Goal: Task Accomplishment & Management: Manage account settings

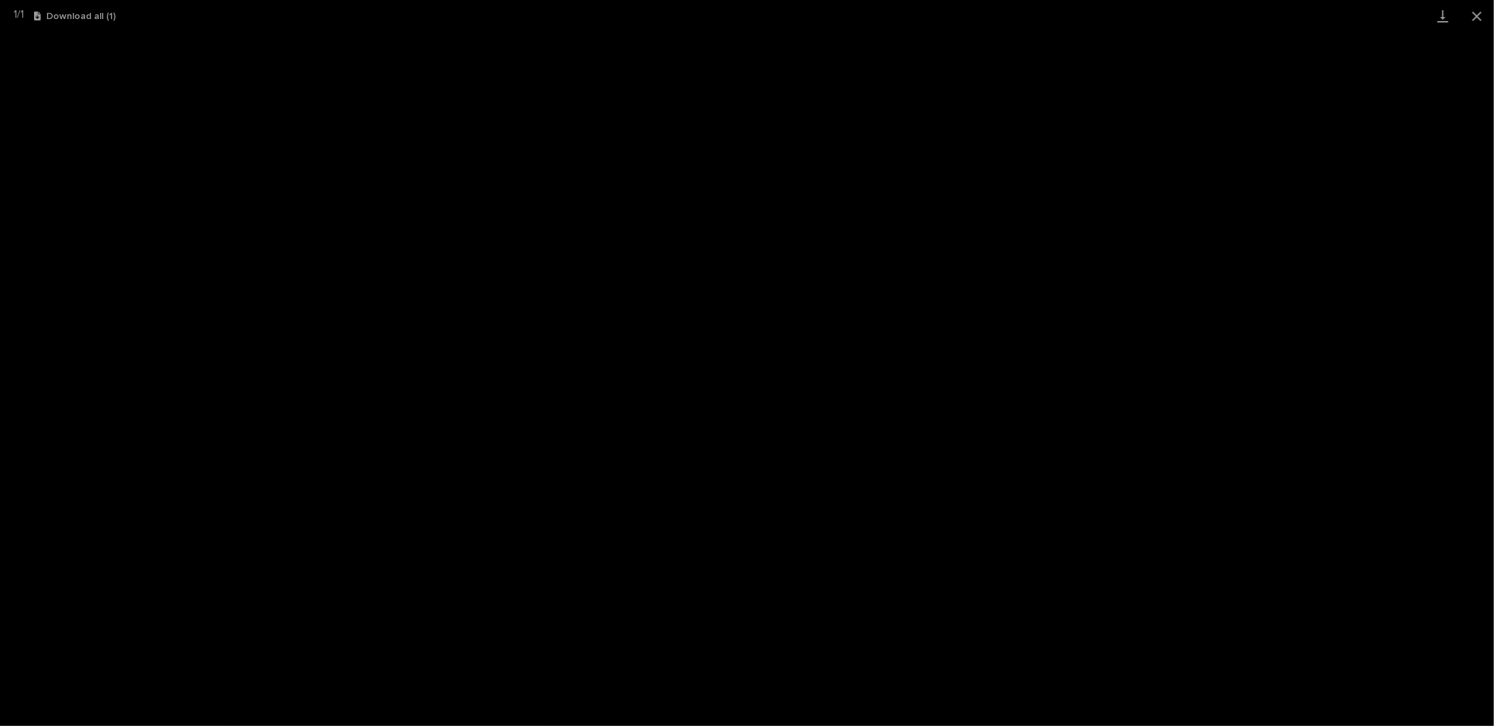
scroll to position [33, 0]
click at [1482, 13] on button "Close gallery" at bounding box center [1477, 16] width 34 height 32
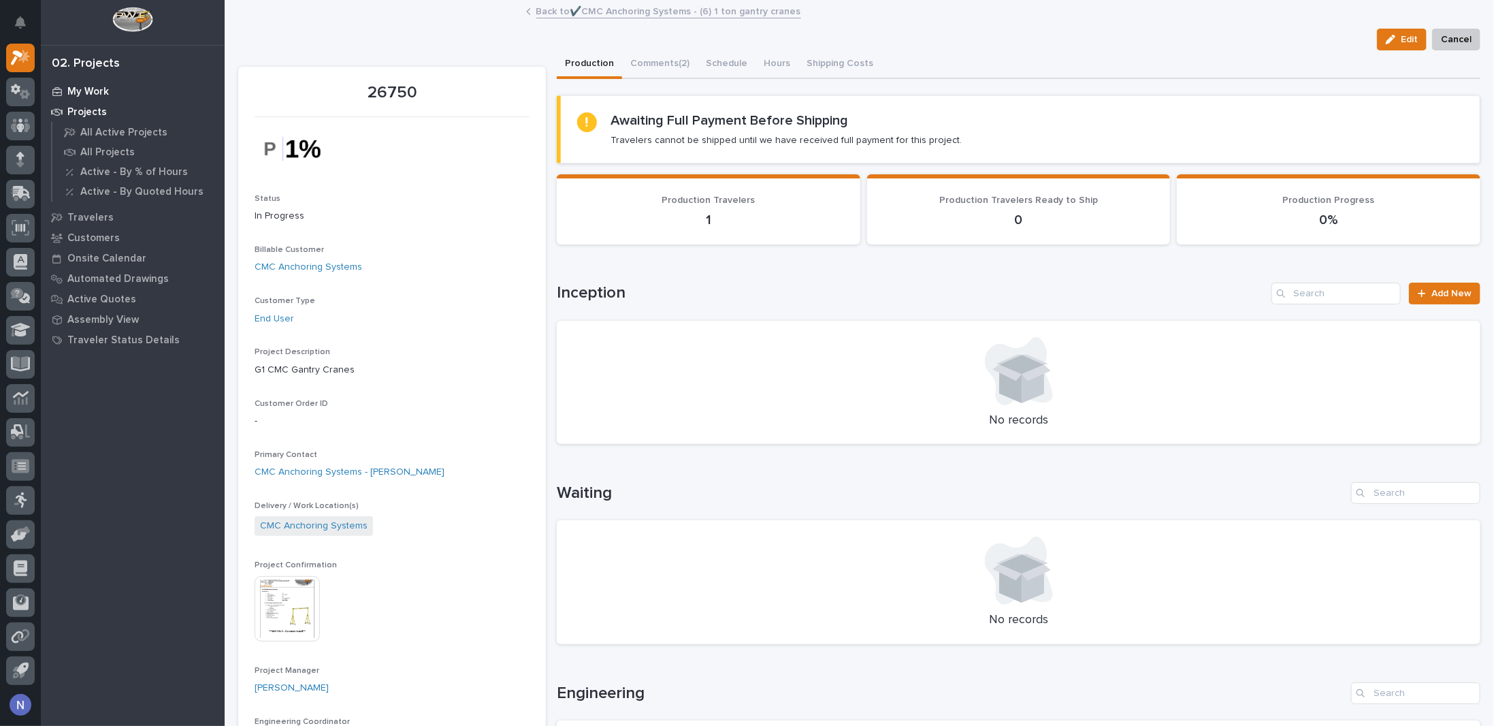
click at [63, 92] on div "My Work" at bounding box center [132, 91] width 177 height 19
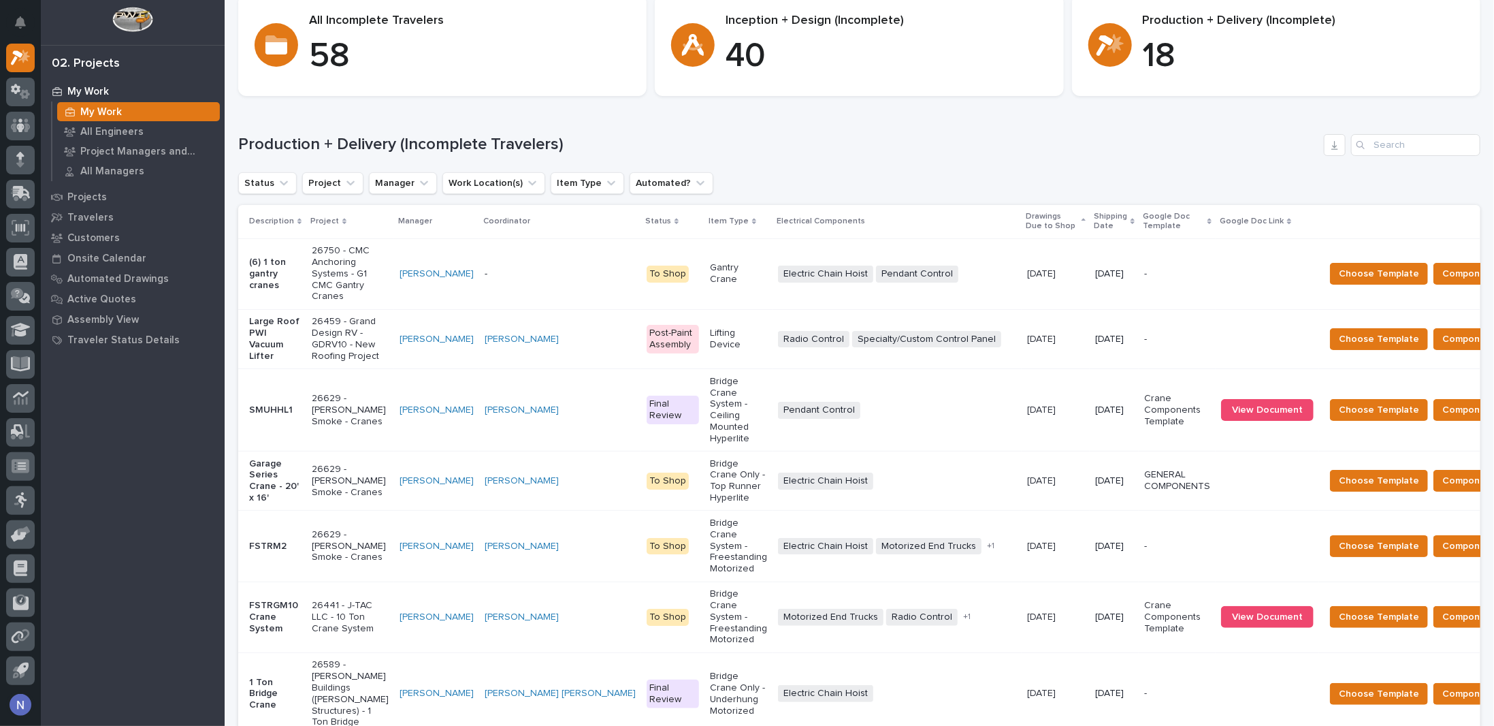
scroll to position [136, 0]
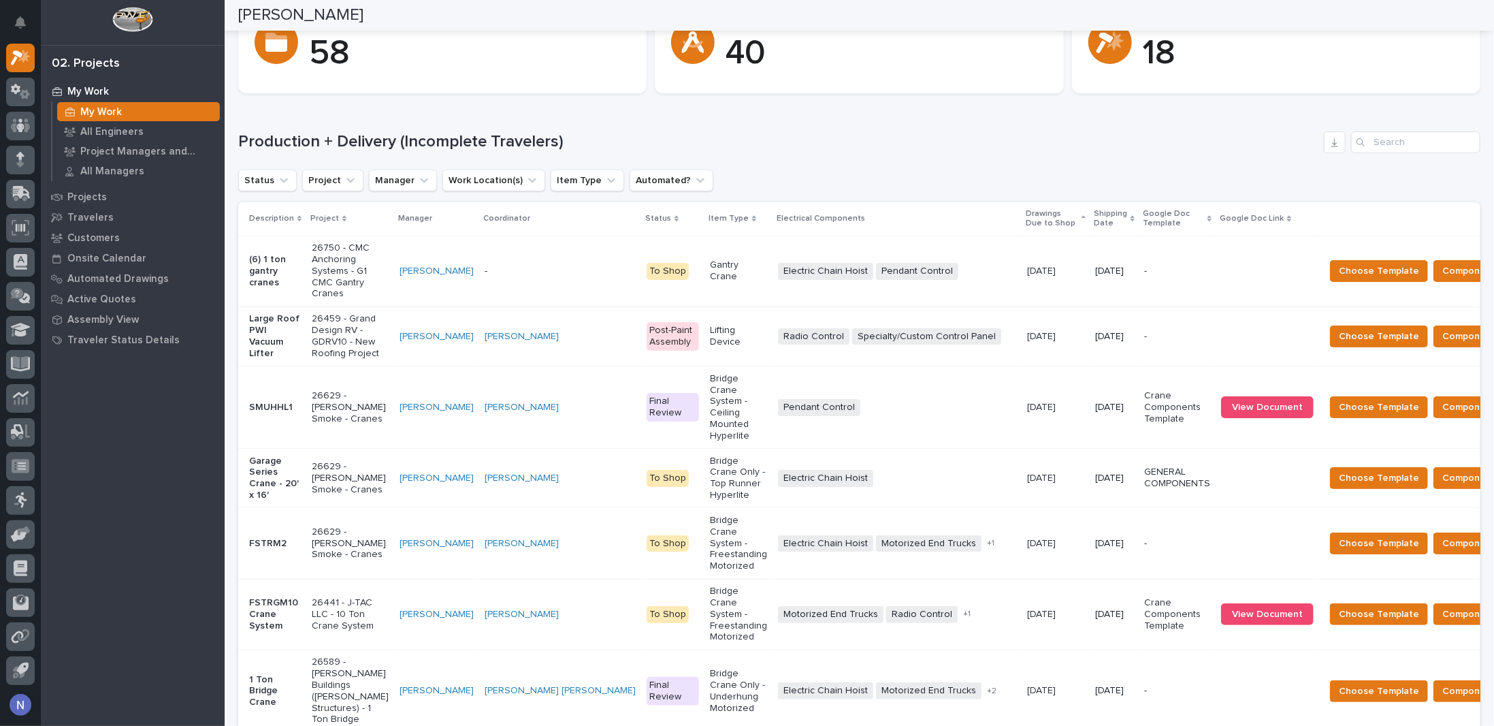
click at [1131, 218] on icon at bounding box center [1133, 218] width 4 height 7
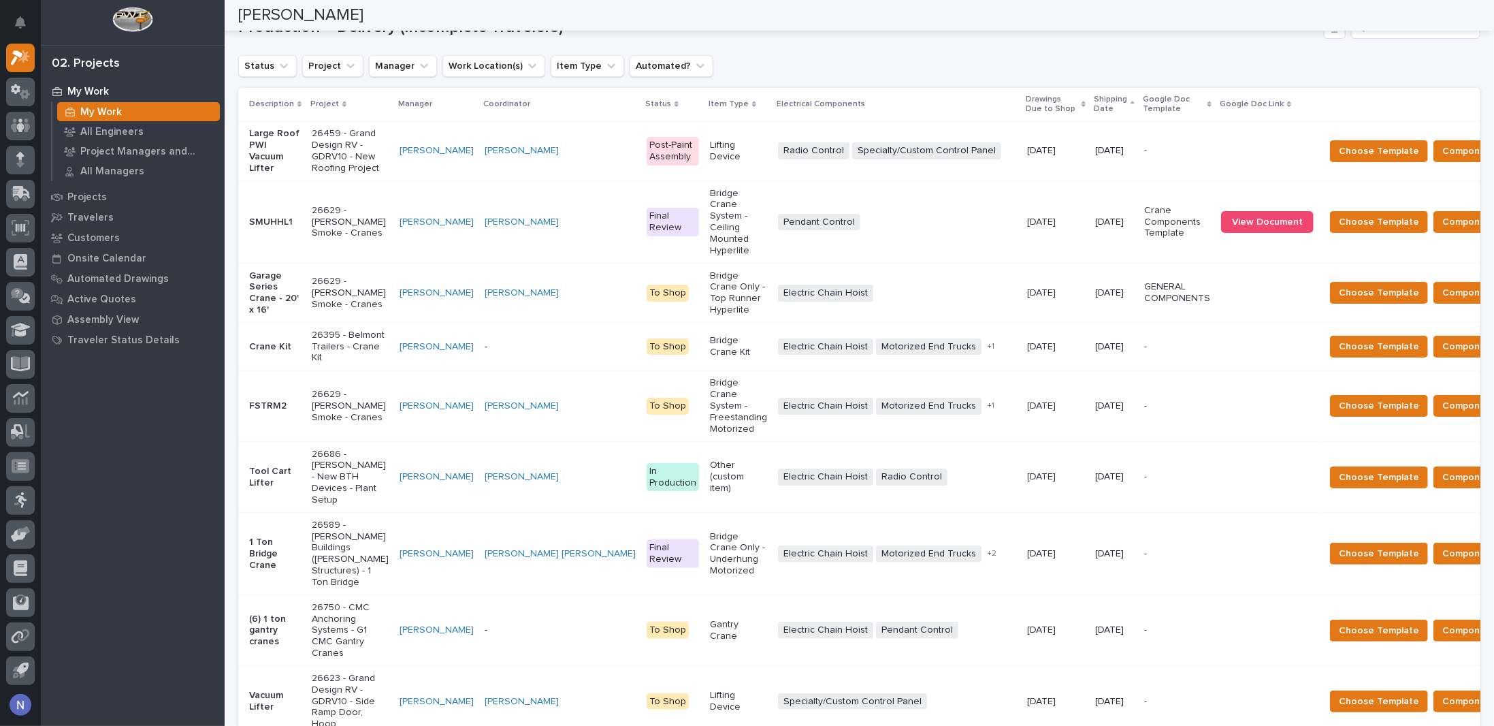
scroll to position [272, 0]
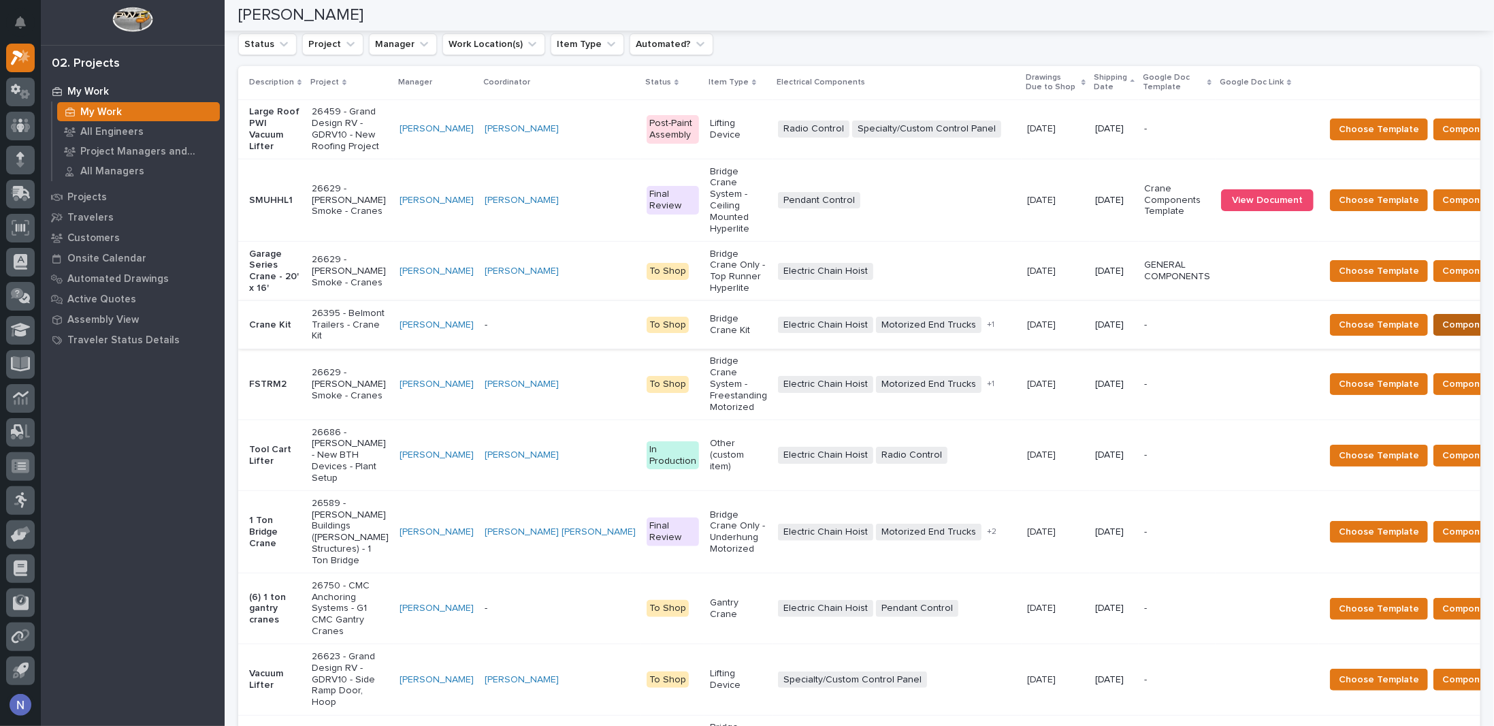
click at [1442, 333] on span "Components Complete" at bounding box center [1494, 325] width 105 height 16
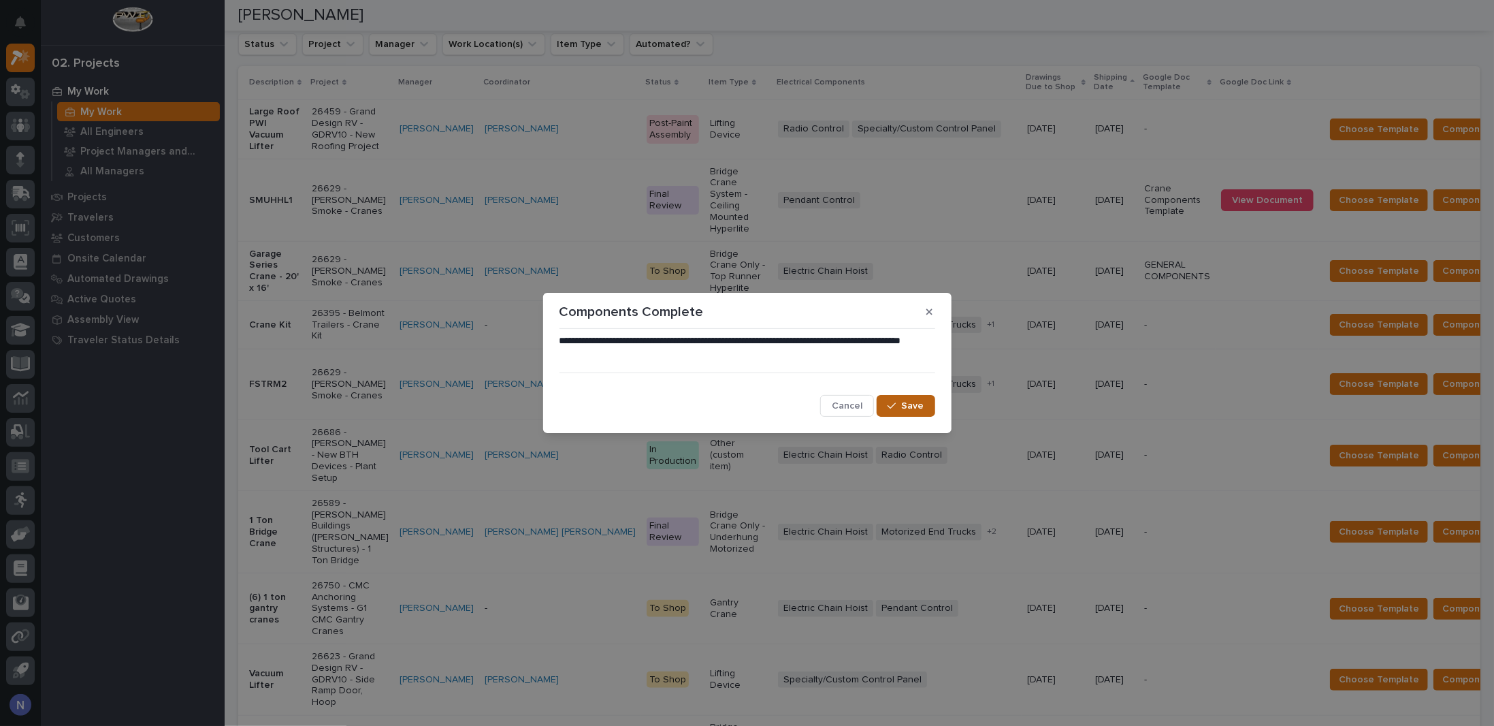
click at [905, 411] on span "Save" at bounding box center [913, 406] width 22 height 12
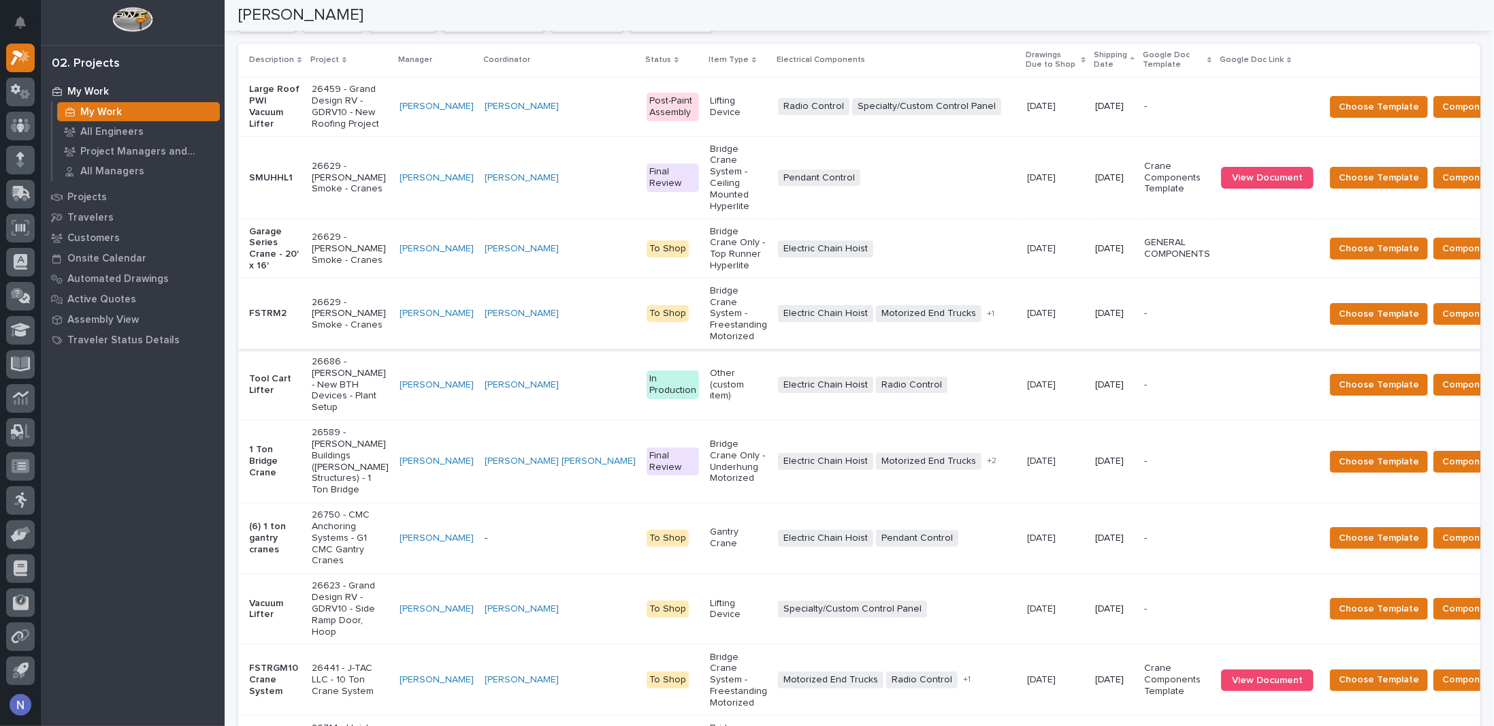
scroll to position [317, 0]
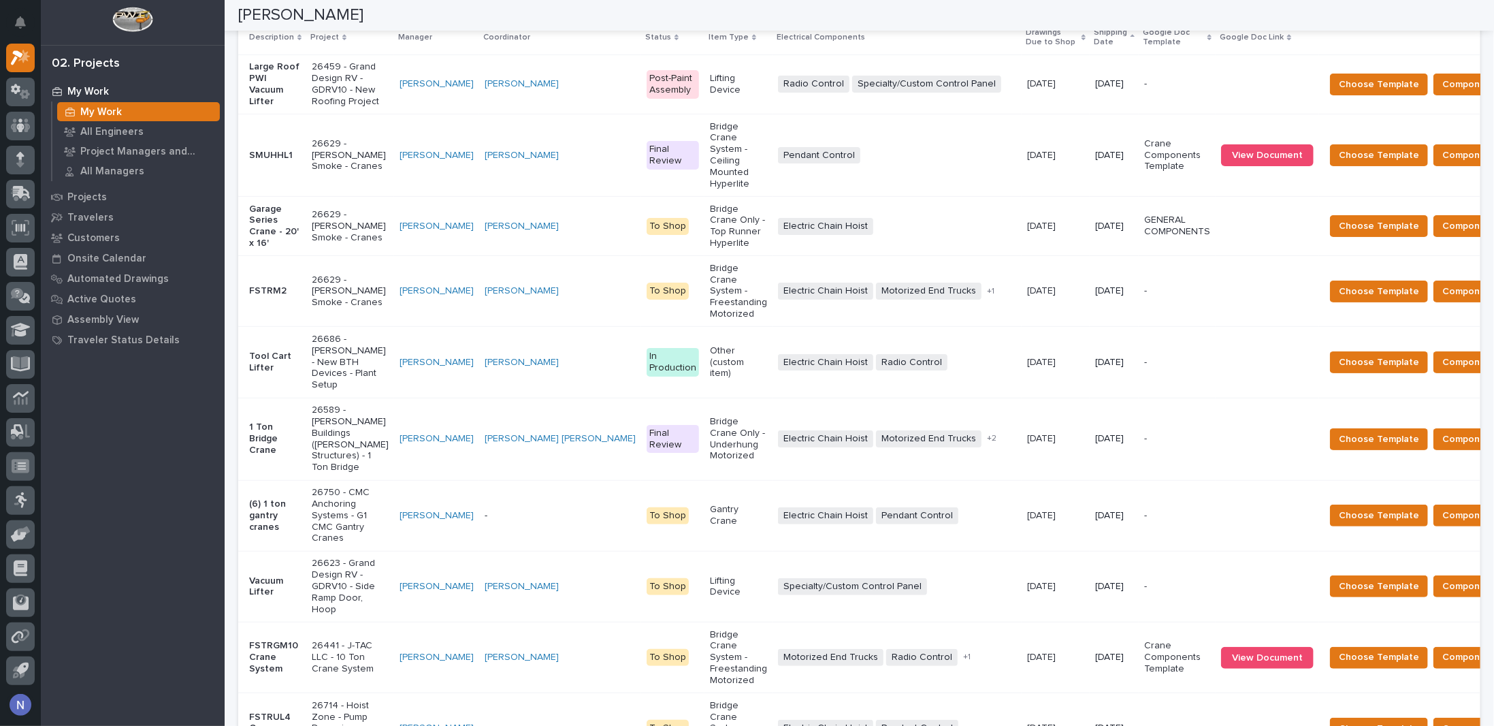
click at [394, 376] on td "[PERSON_NAME]" at bounding box center [436, 362] width 85 height 71
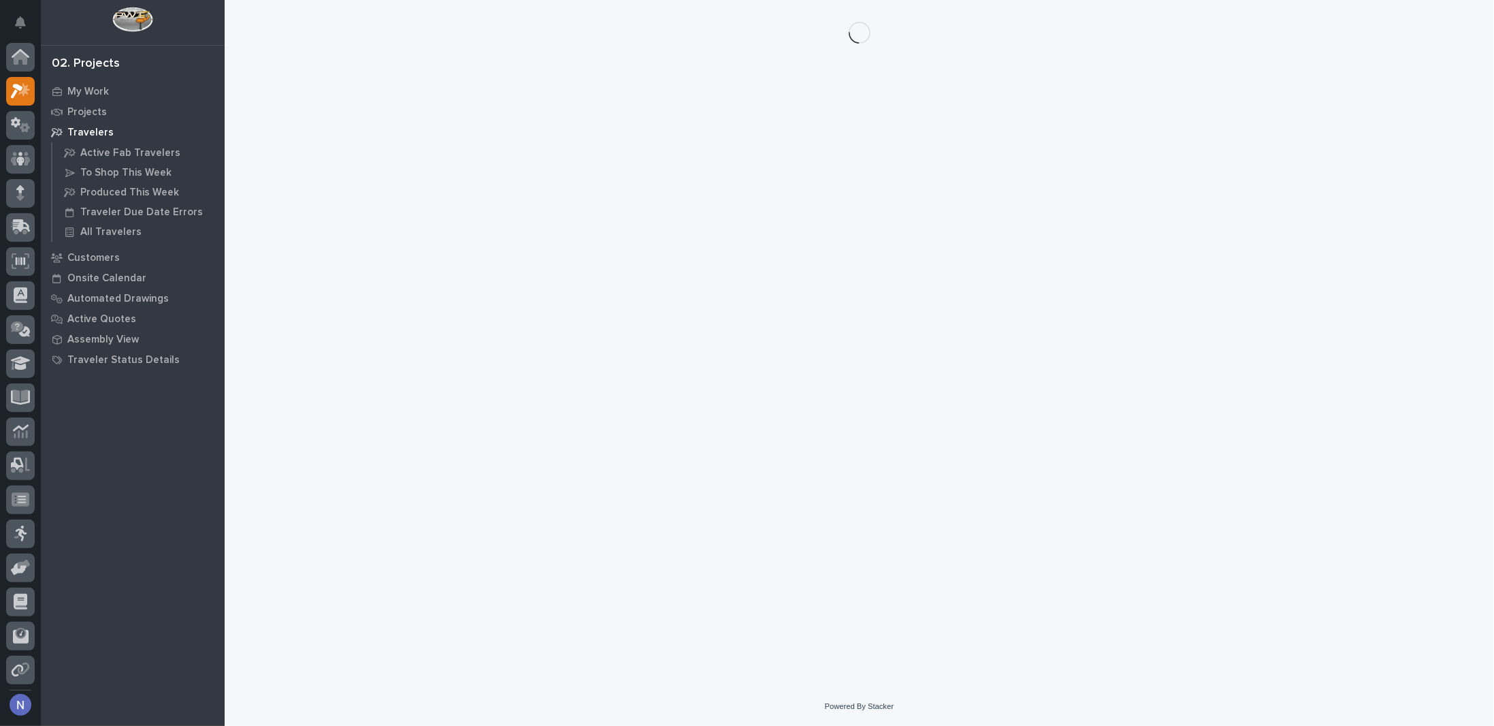
scroll to position [33, 0]
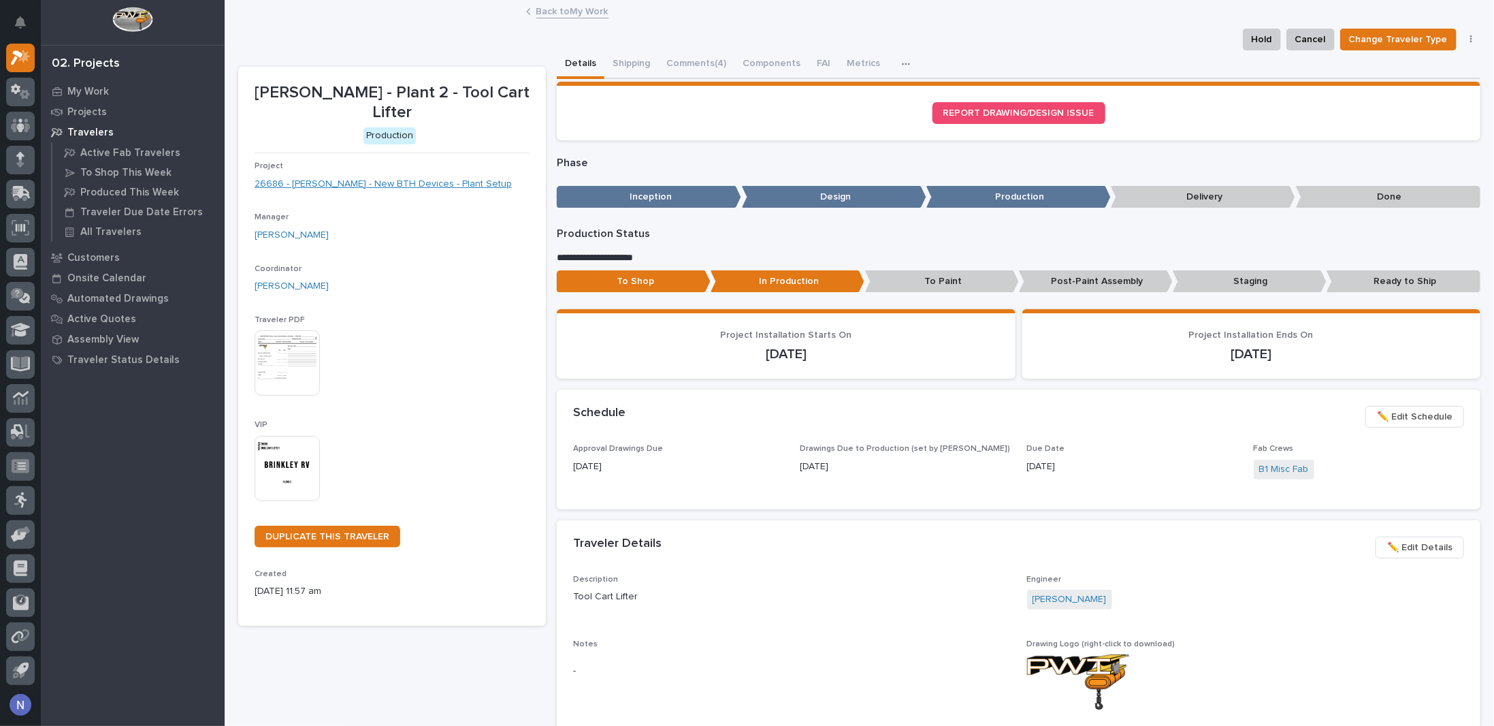
click at [415, 177] on link "26686 - [PERSON_NAME] - New BTH Devices - Plant Setup" at bounding box center [383, 184] width 257 height 14
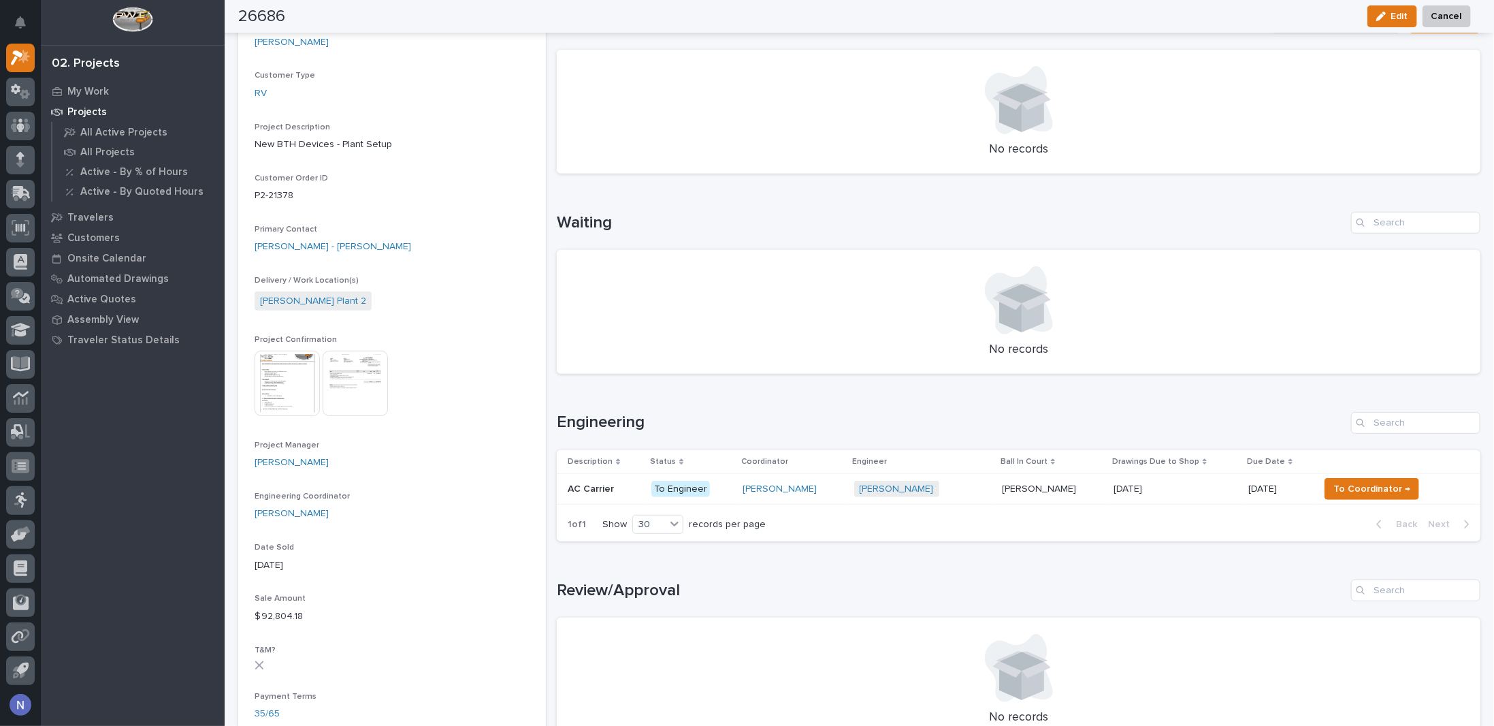
scroll to position [363, 0]
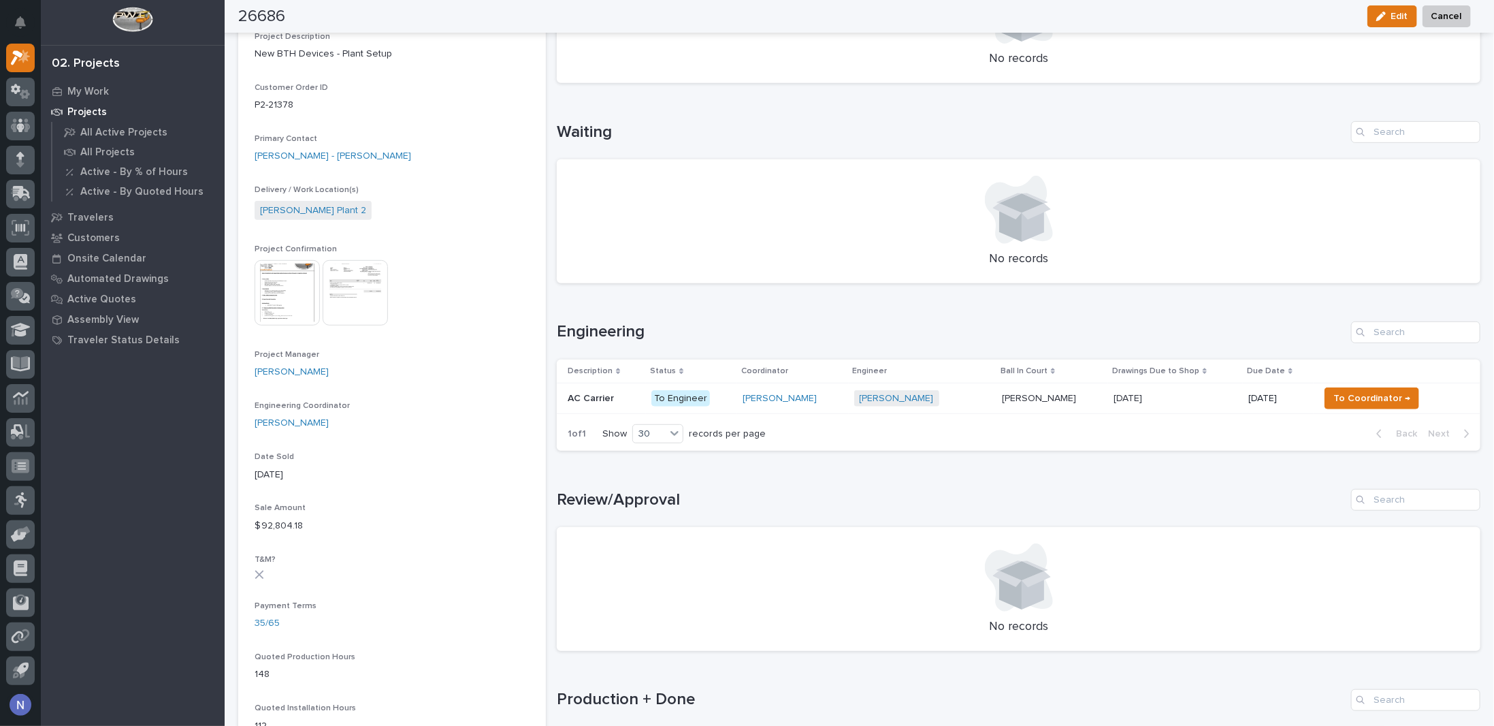
click at [305, 306] on img at bounding box center [287, 292] width 65 height 65
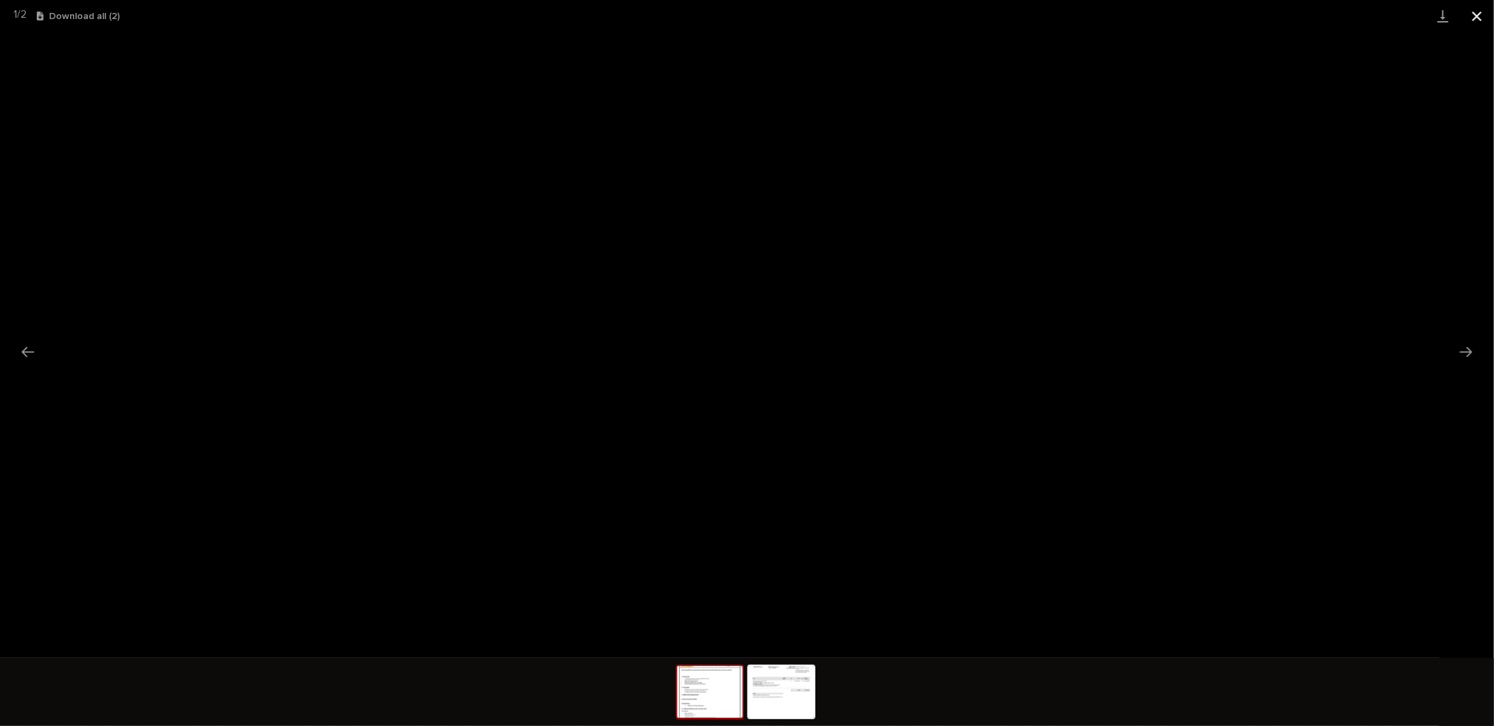
click at [1481, 16] on button "Close gallery" at bounding box center [1477, 16] width 34 height 32
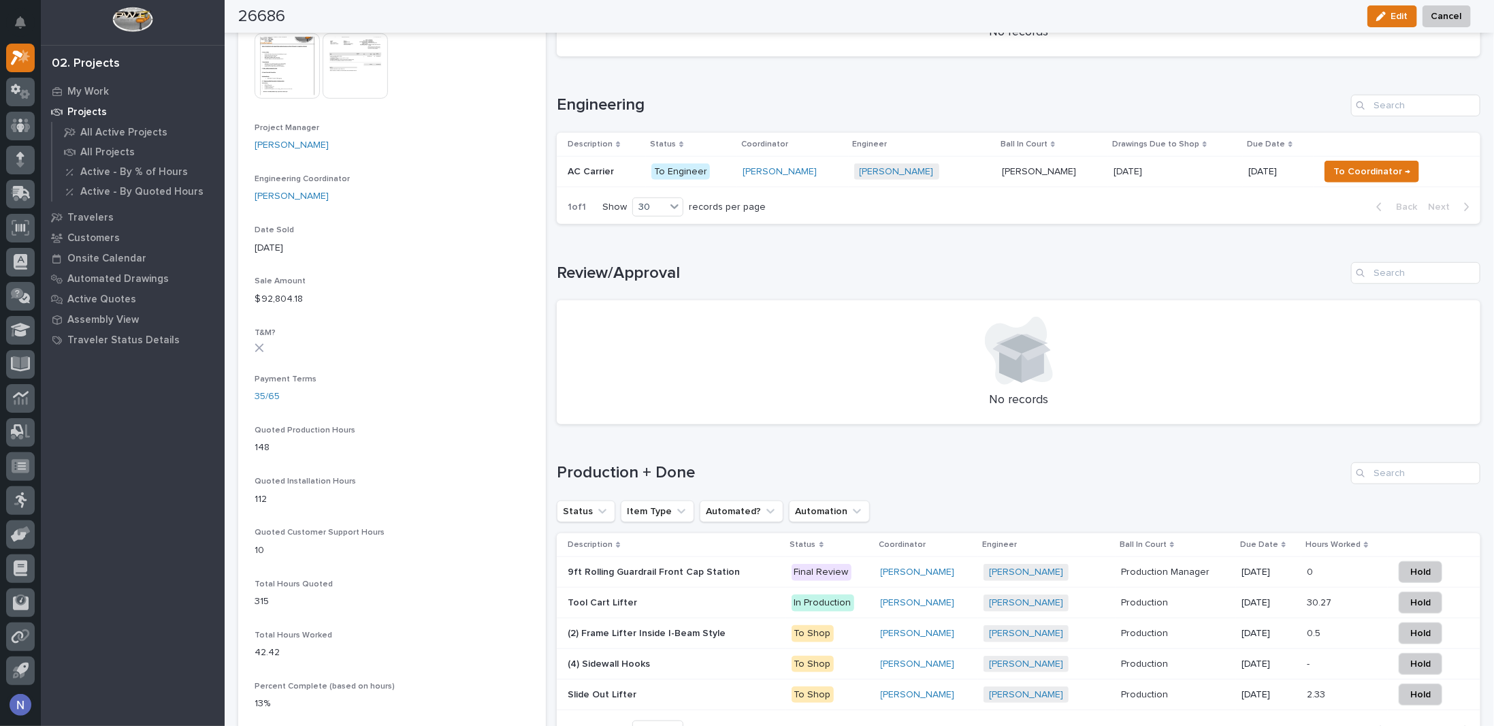
scroll to position [521, 0]
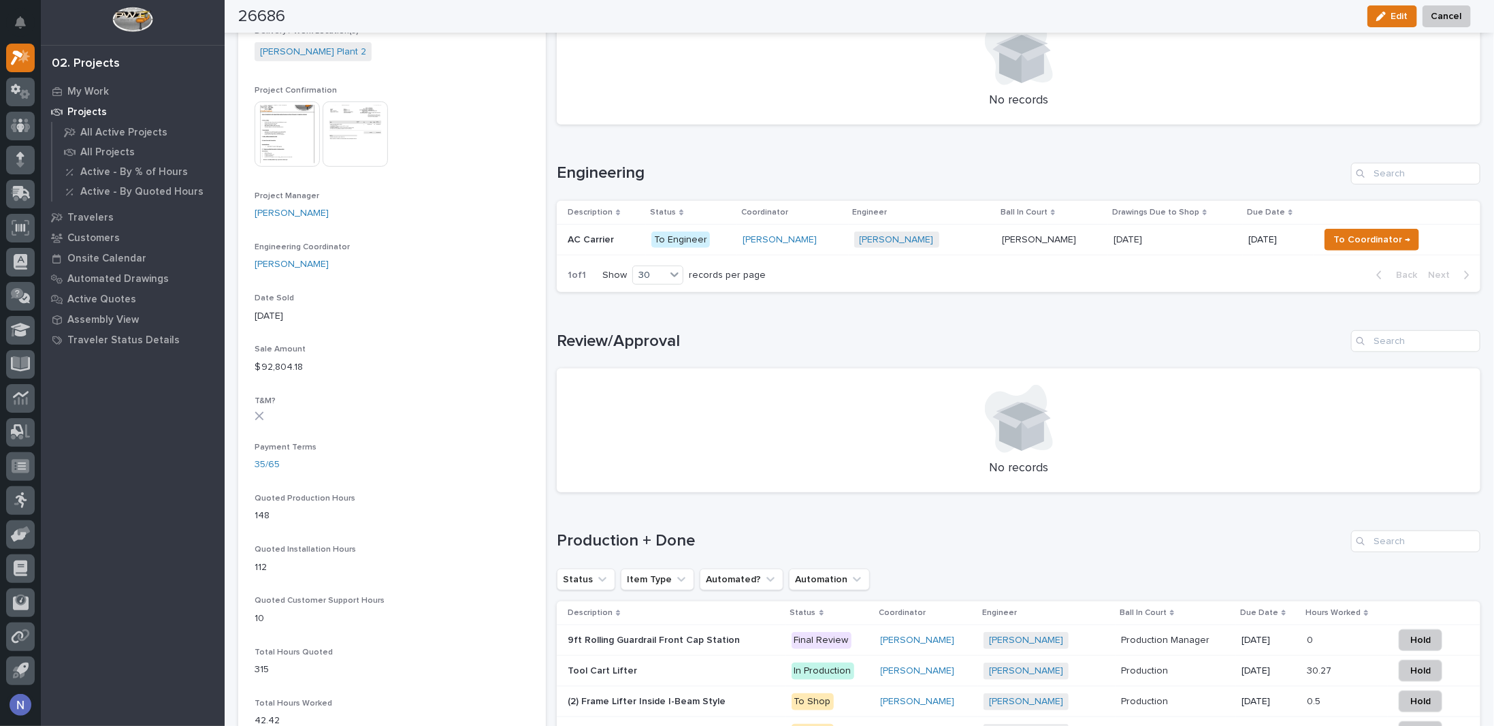
click at [297, 149] on img at bounding box center [287, 133] width 65 height 65
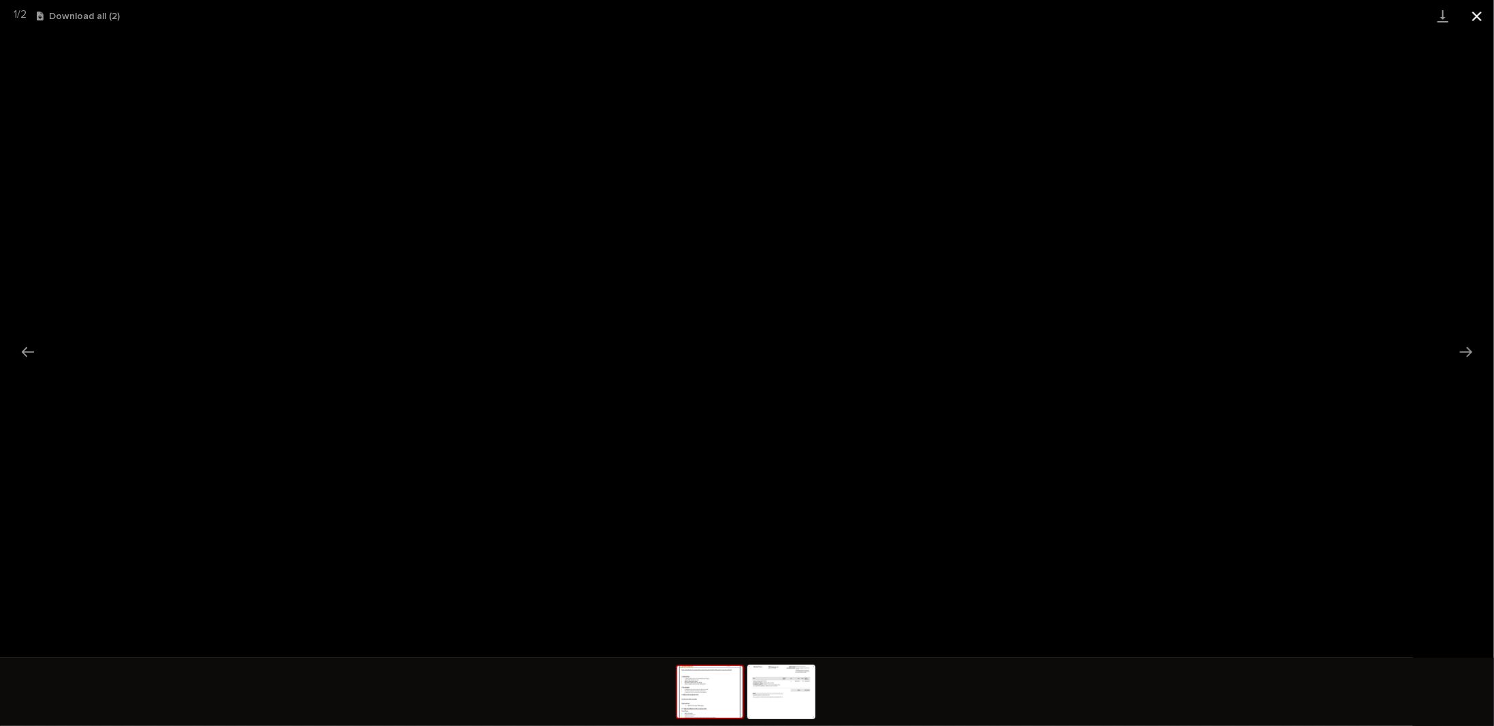
click at [1485, 15] on button "Close gallery" at bounding box center [1477, 16] width 34 height 32
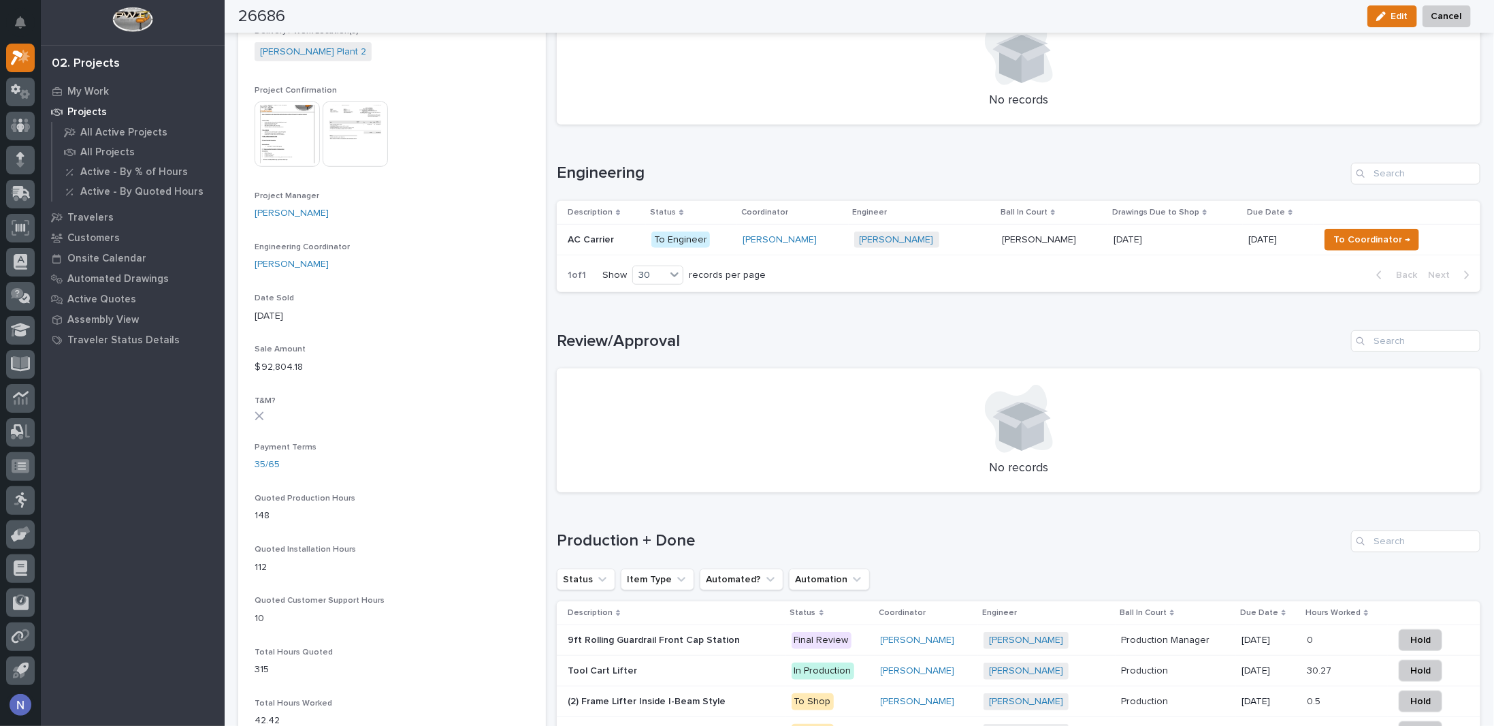
click at [854, 349] on div "Review/Approval" at bounding box center [1019, 341] width 924 height 22
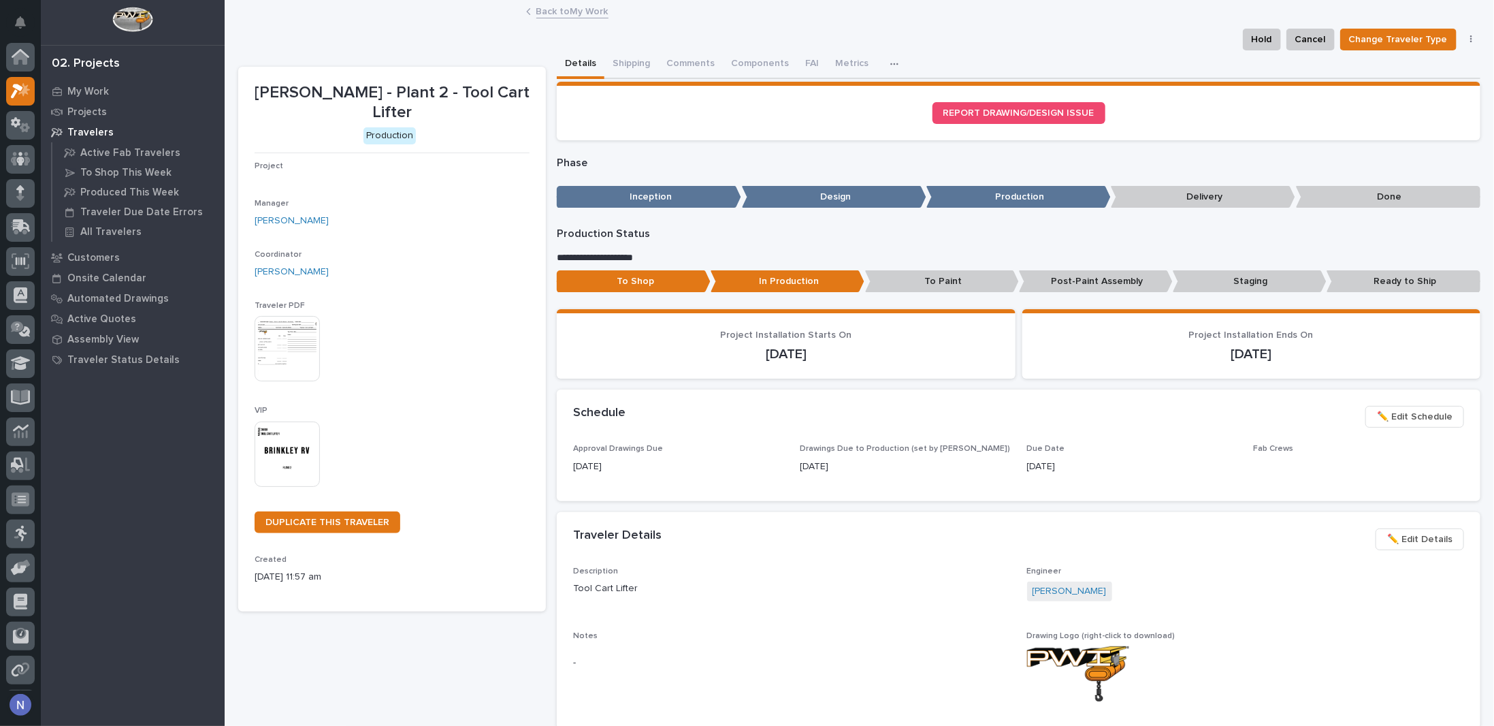
scroll to position [33, 0]
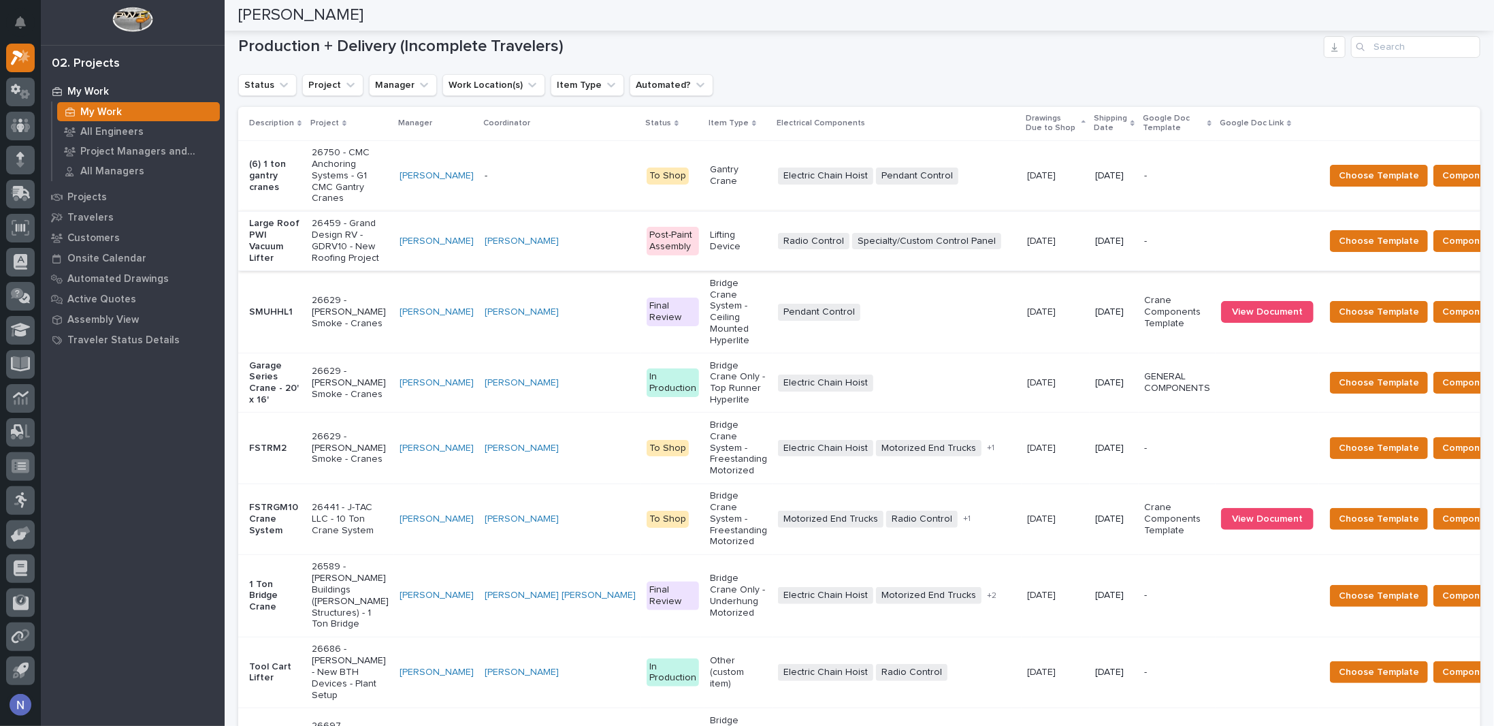
scroll to position [227, 0]
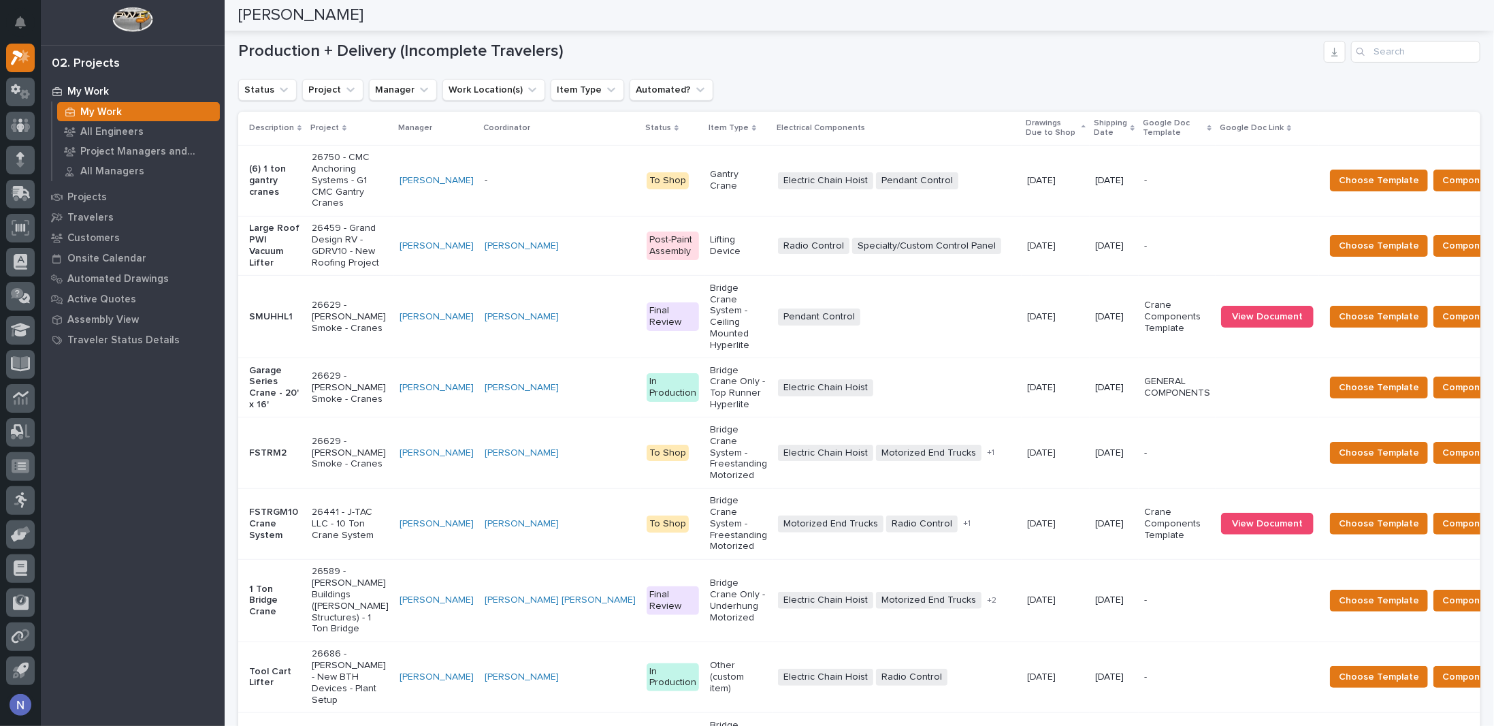
click at [1094, 121] on p "Shipping Date" at bounding box center [1110, 128] width 33 height 25
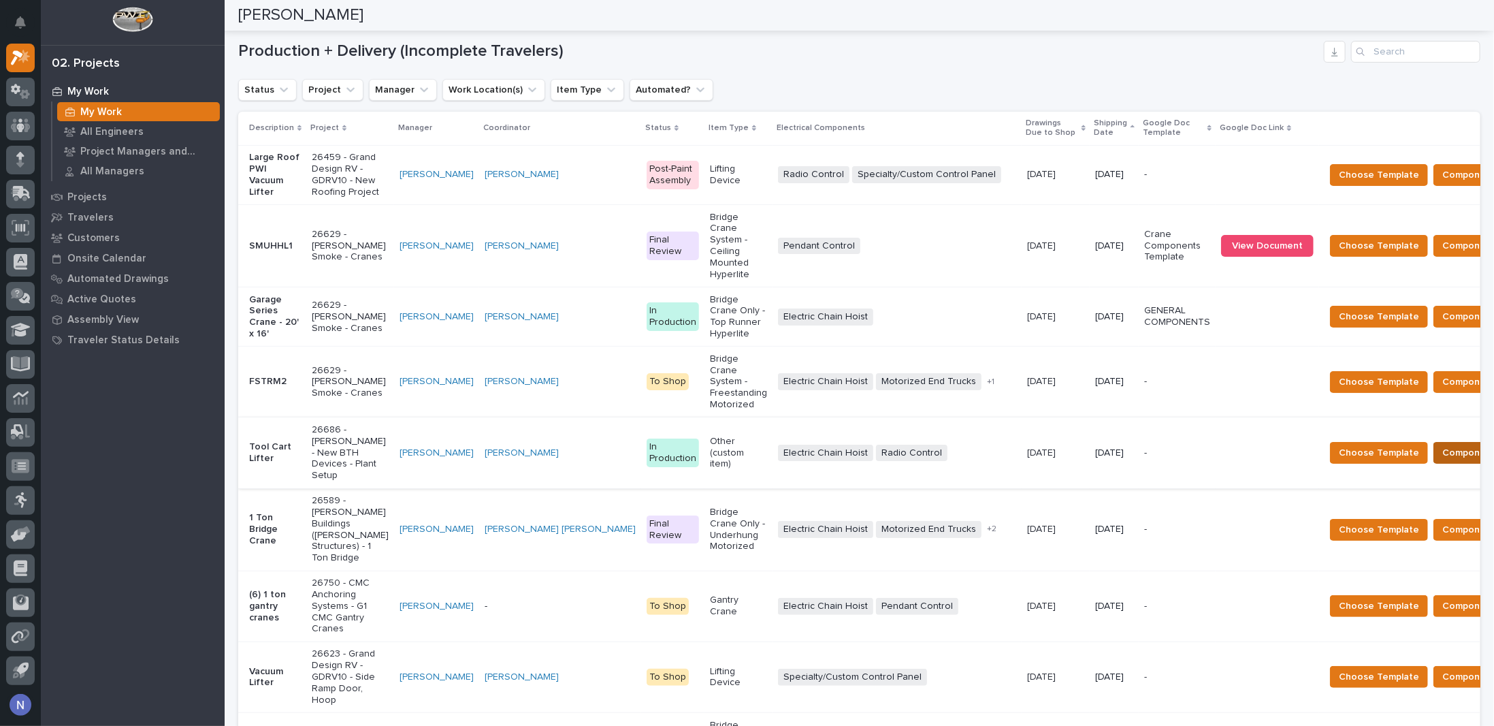
click at [1442, 451] on span "Components Complete" at bounding box center [1494, 452] width 105 height 16
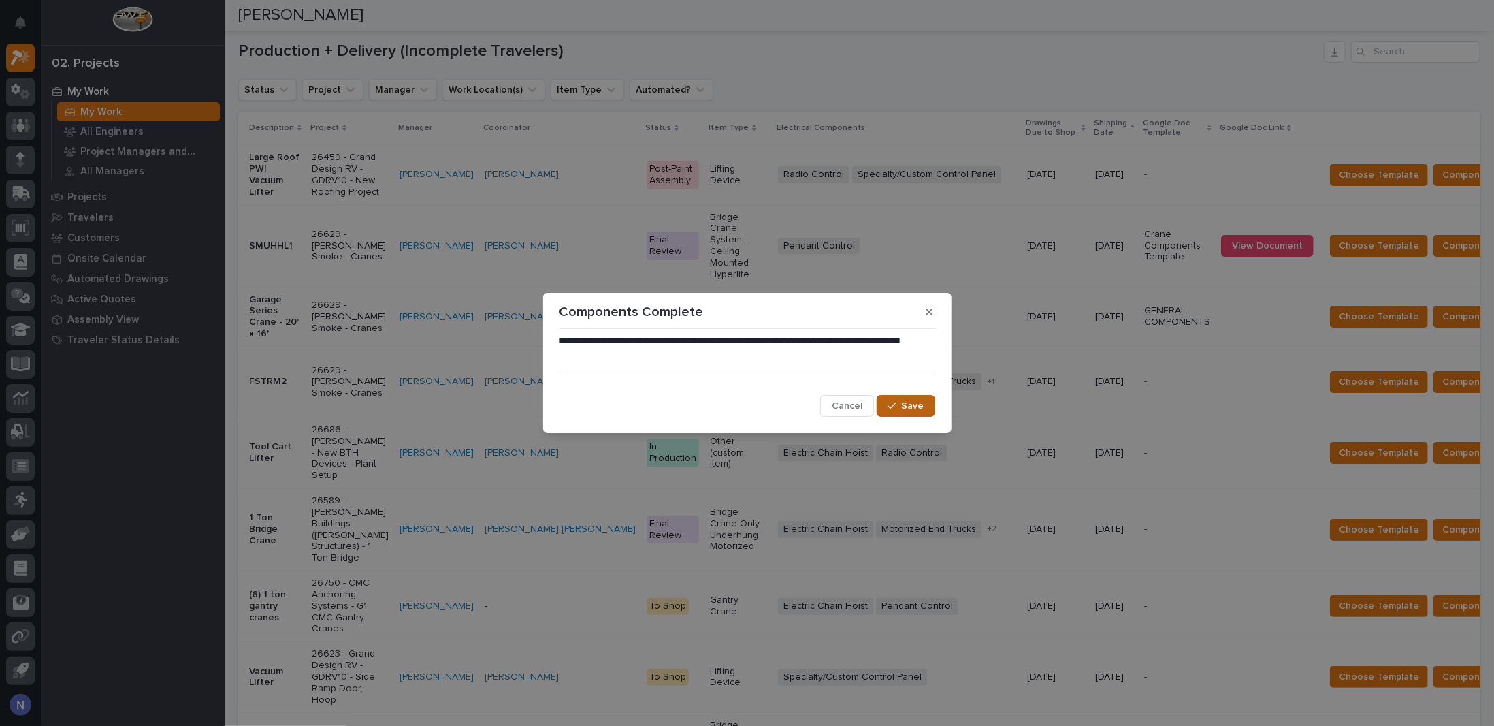
click at [899, 403] on div "button" at bounding box center [895, 406] width 14 height 10
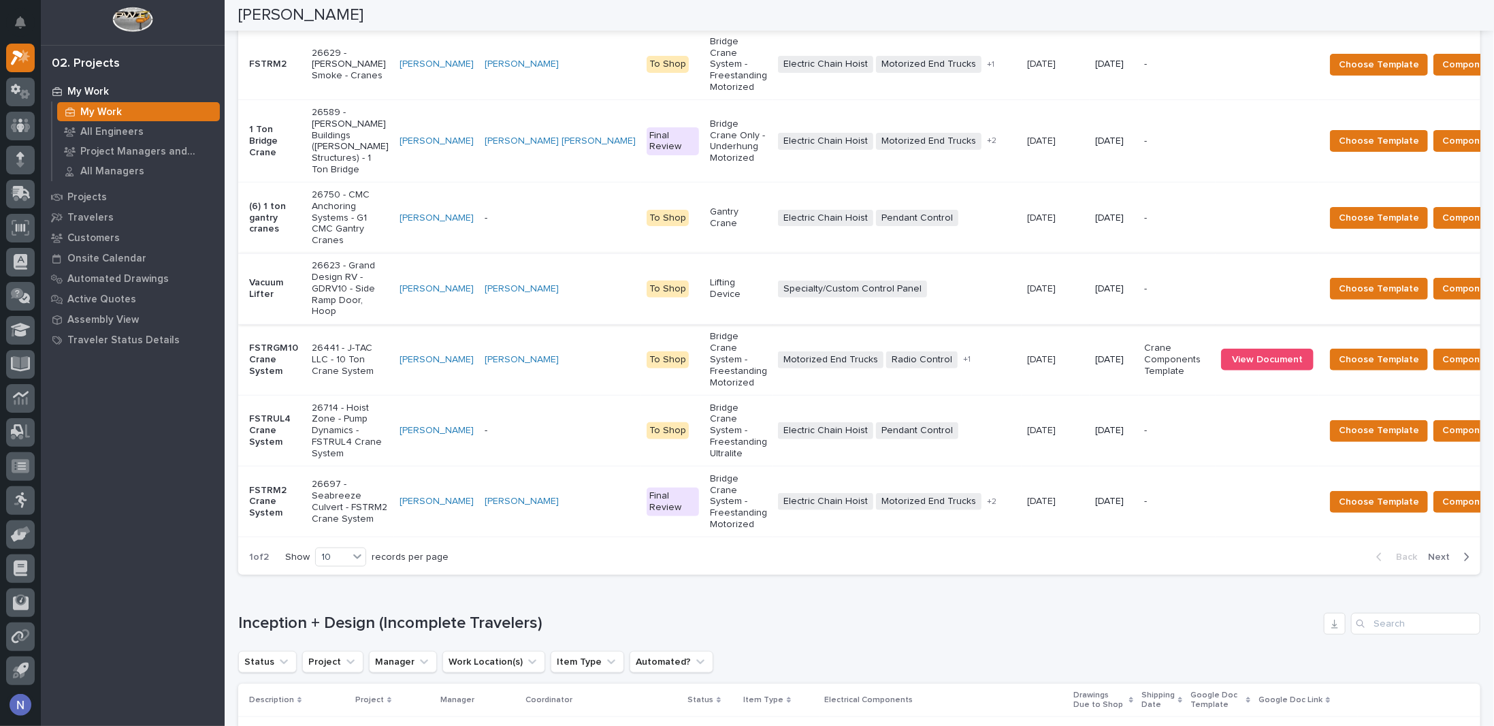
scroll to position [545, 0]
click at [1232, 359] on span "View Document" at bounding box center [1267, 359] width 71 height 10
click at [677, 0] on html "My Settings Log Out 02. Projects My Work My Work All Engineers Project Managers…" at bounding box center [747, 363] width 1494 height 726
click at [179, 16] on div at bounding box center [133, 22] width 184 height 45
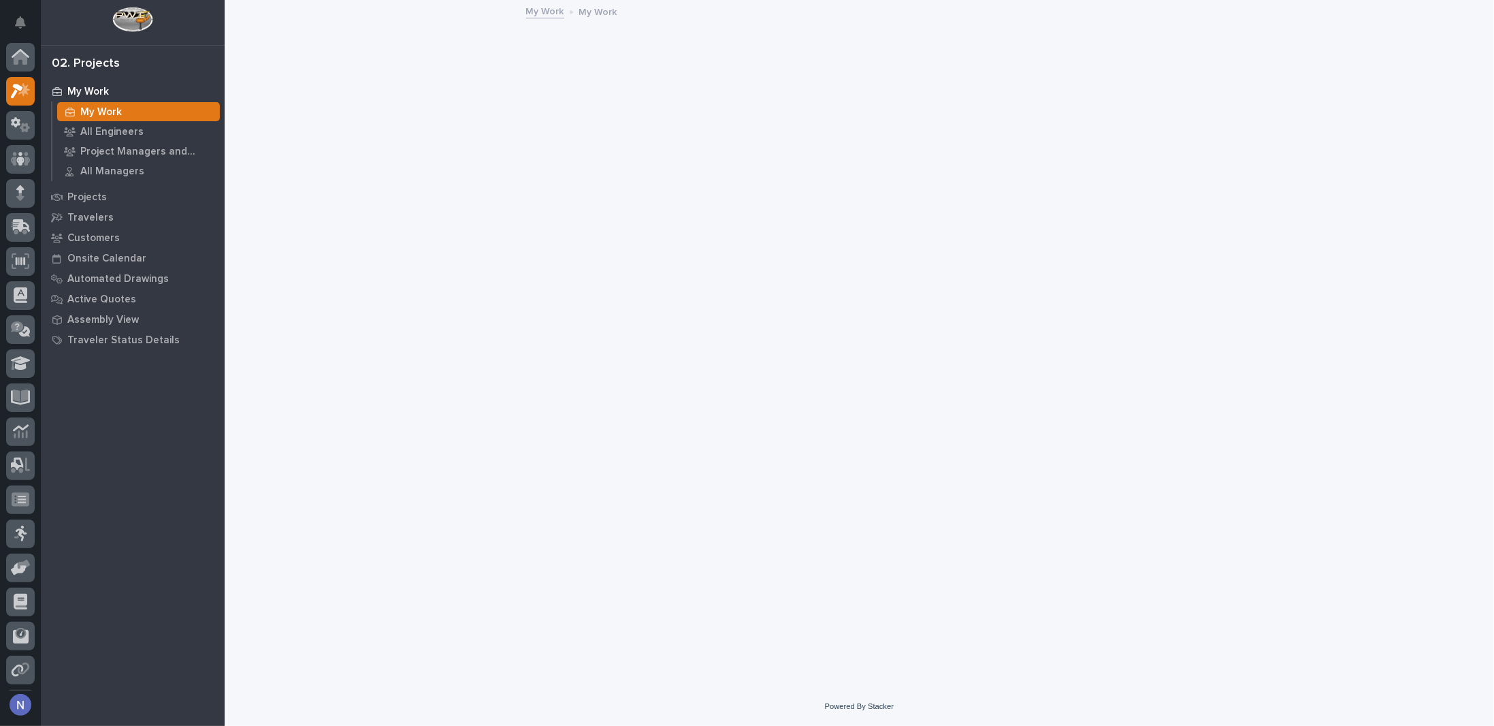
scroll to position [33, 0]
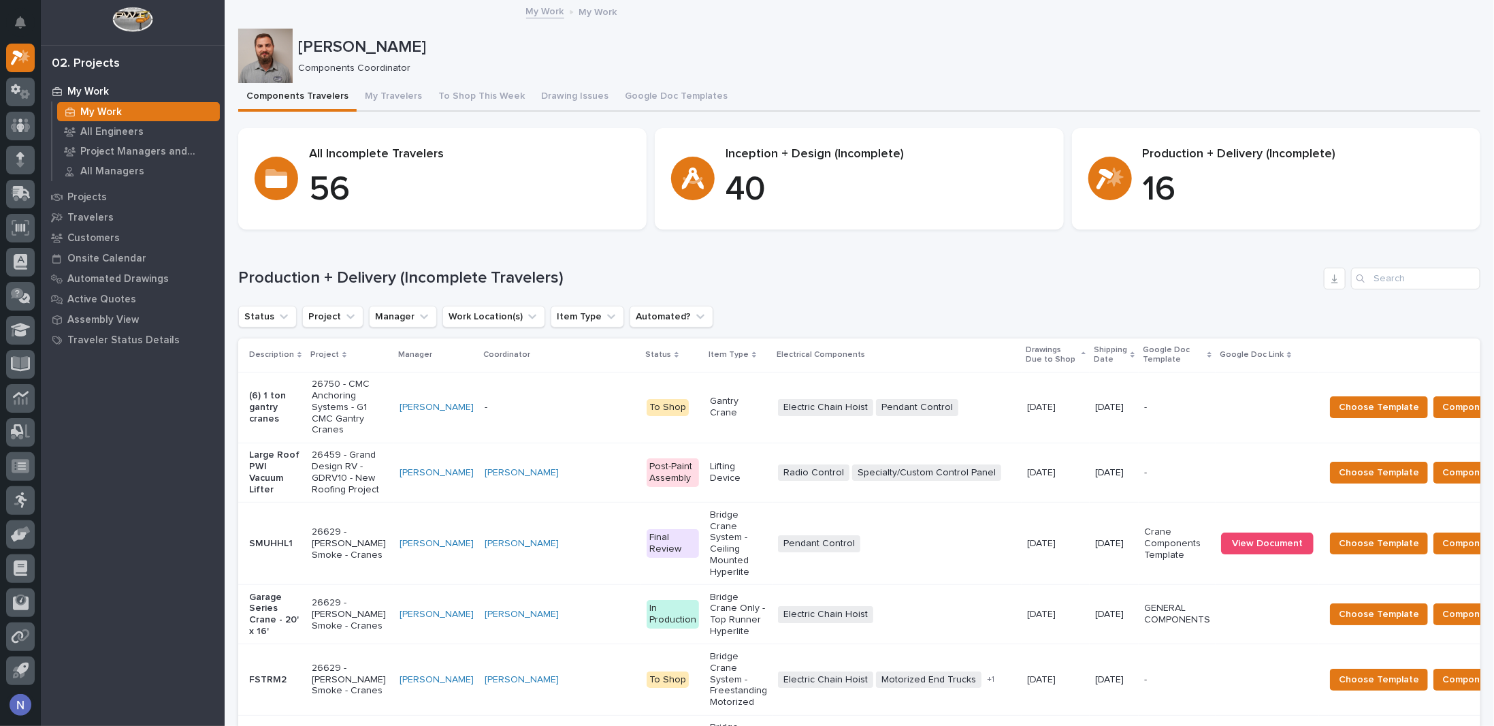
click at [1094, 351] on p "Shipping Date" at bounding box center [1110, 354] width 33 height 25
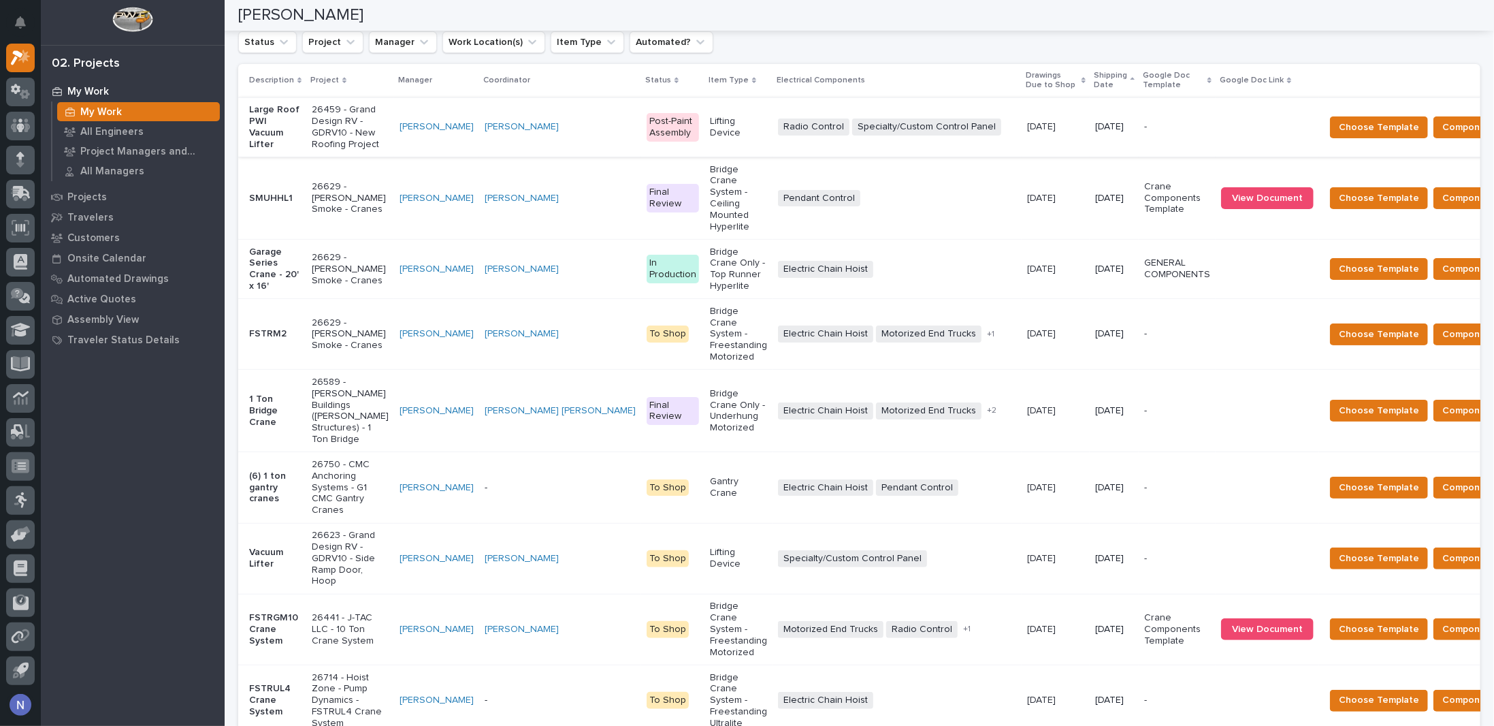
scroll to position [431, 0]
